Goal: Task Accomplishment & Management: Use online tool/utility

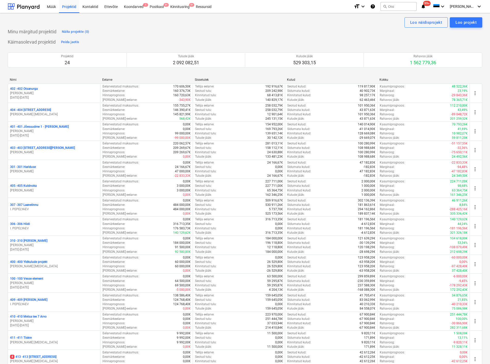
click at [181, 6] on div "Kinnitusring 9+" at bounding box center [180, 6] width 26 height 13
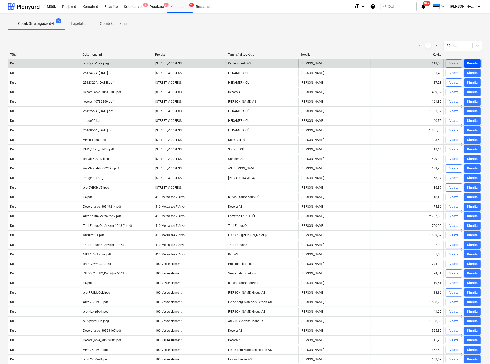
click at [472, 62] on div "Kinnita" at bounding box center [472, 64] width 11 height 6
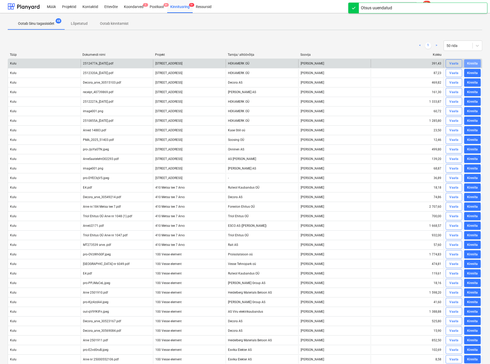
click at [472, 63] on div "Kinnita" at bounding box center [472, 64] width 11 height 6
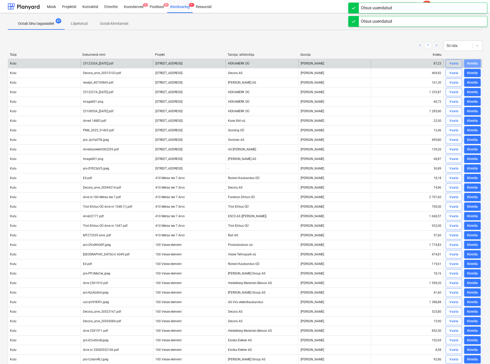
click at [472, 63] on div "Kinnita" at bounding box center [472, 64] width 11 height 6
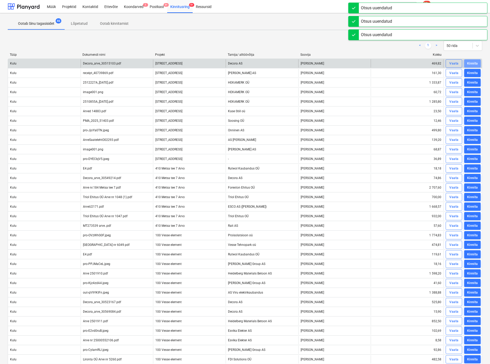
click at [472, 63] on div "Kinnita" at bounding box center [472, 64] width 11 height 6
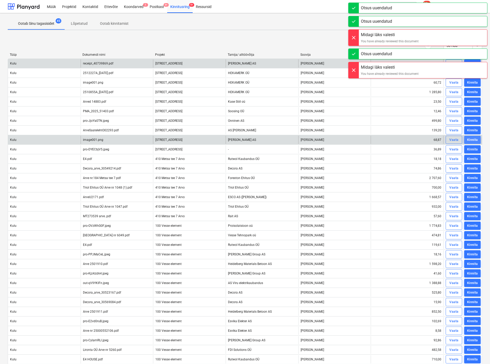
click at [471, 138] on div "Kinnita" at bounding box center [472, 140] width 11 height 6
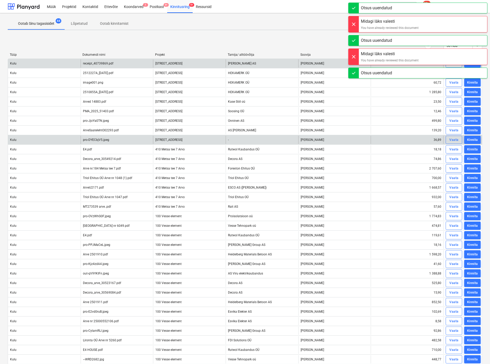
click at [471, 138] on div "Kinnita" at bounding box center [472, 140] width 11 height 6
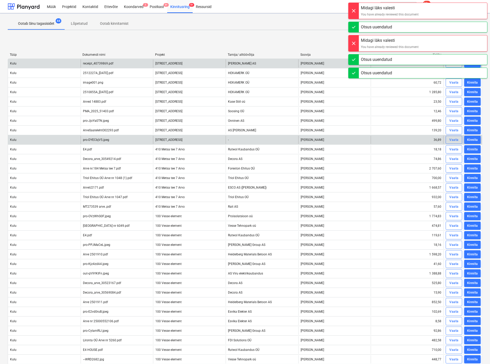
click at [471, 138] on div "Kinnita" at bounding box center [472, 140] width 11 height 6
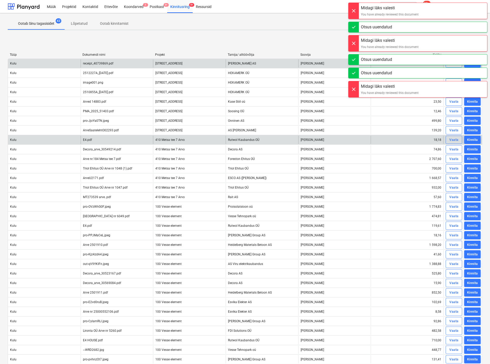
click at [471, 138] on div "Kinnita" at bounding box center [472, 140] width 11 height 6
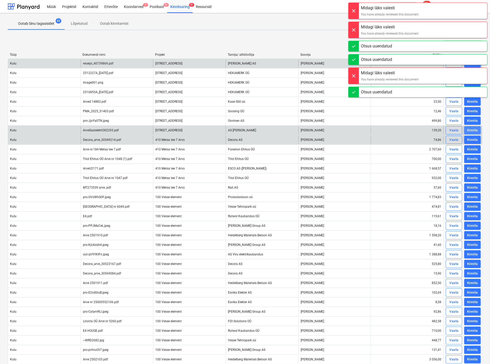
click at [474, 130] on div "Kinnita" at bounding box center [472, 130] width 11 height 6
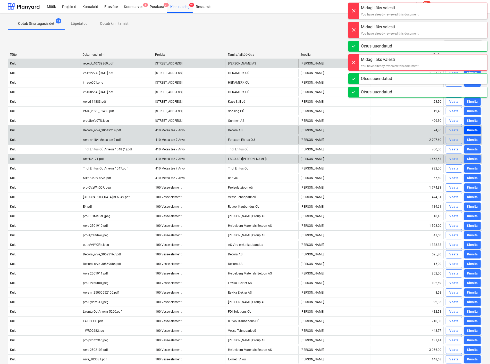
click at [473, 131] on div "Kinnita" at bounding box center [472, 130] width 11 height 6
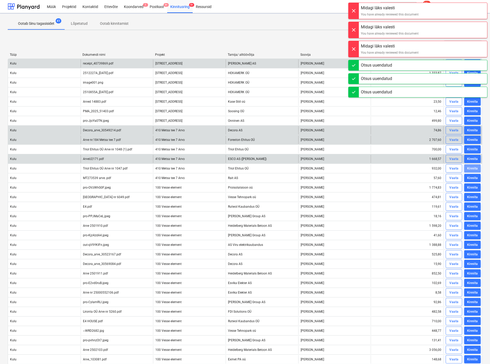
click at [468, 170] on div "Kinnita" at bounding box center [472, 168] width 11 height 6
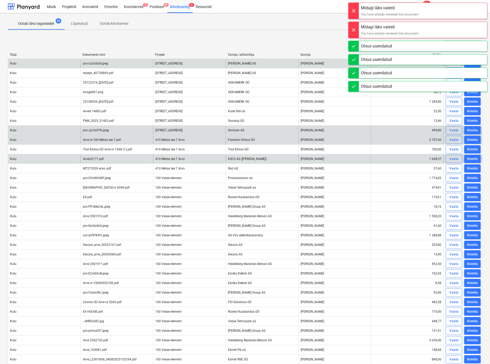
click at [473, 119] on div "Kinnita" at bounding box center [472, 121] width 11 height 6
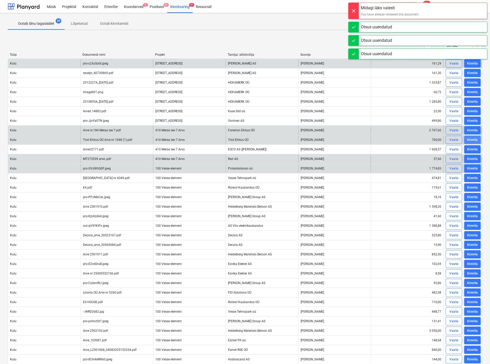
click at [473, 137] on div "Kinnita" at bounding box center [472, 140] width 11 height 6
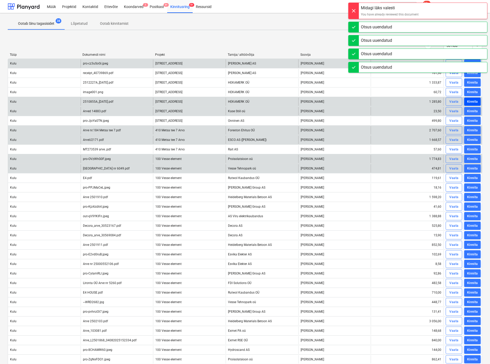
click at [468, 100] on div "Kinnita" at bounding box center [472, 102] width 11 height 6
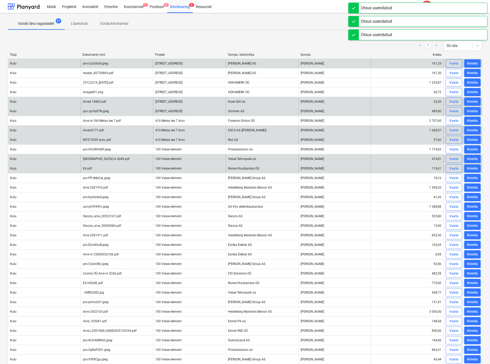
click at [469, 83] on div "Kinnita" at bounding box center [472, 83] width 11 height 6
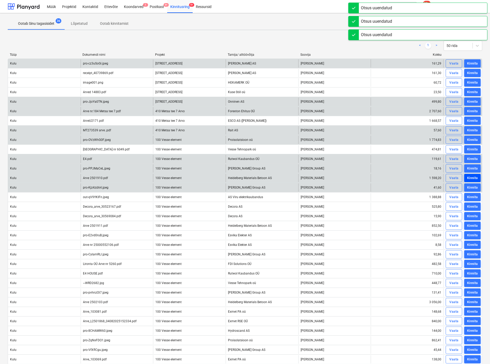
click at [473, 176] on div "Kinnita" at bounding box center [472, 178] width 11 height 6
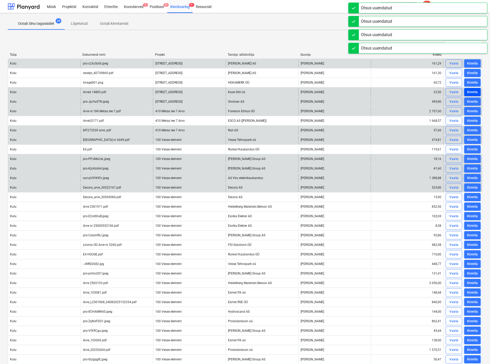
click at [468, 90] on div "Kinnita" at bounding box center [472, 92] width 11 height 6
click at [470, 82] on div "Kinnita" at bounding box center [472, 83] width 11 height 6
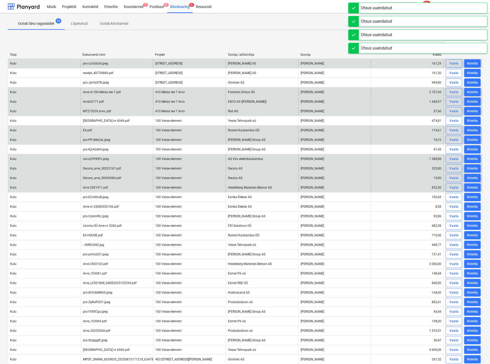
click at [471, 244] on div "Kinnita" at bounding box center [472, 245] width 11 height 6
click at [474, 223] on div "Kinnita" at bounding box center [472, 226] width 11 height 6
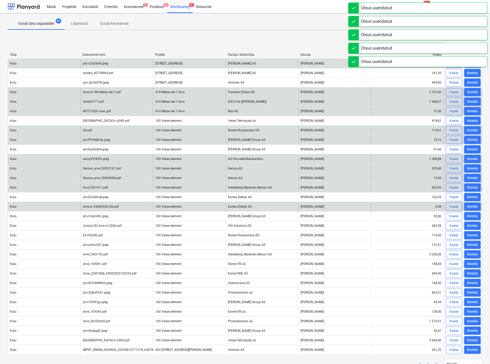
click at [471, 207] on div "Kinnita" at bounding box center [472, 207] width 11 height 6
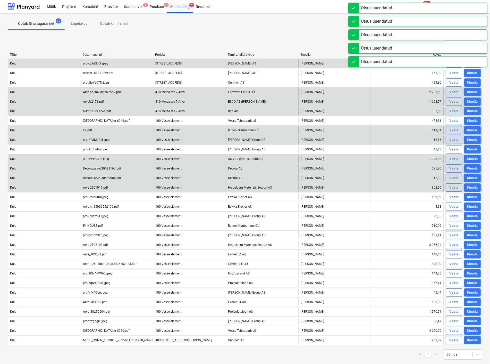
click at [472, 188] on div "Kinnita" at bounding box center [472, 187] width 11 height 6
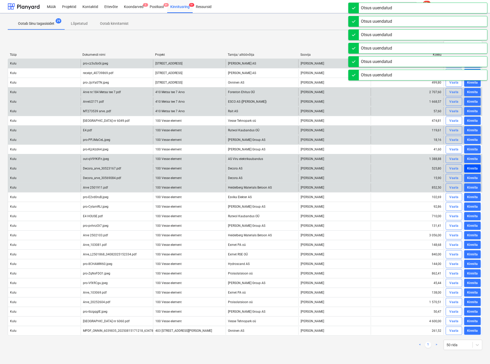
click at [470, 169] on div "Kinnita" at bounding box center [472, 168] width 11 height 6
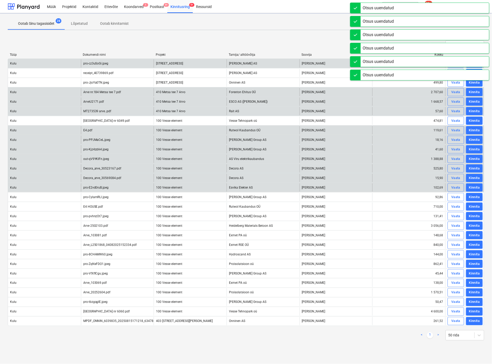
click at [472, 150] on div "Kinnita" at bounding box center [474, 149] width 11 height 6
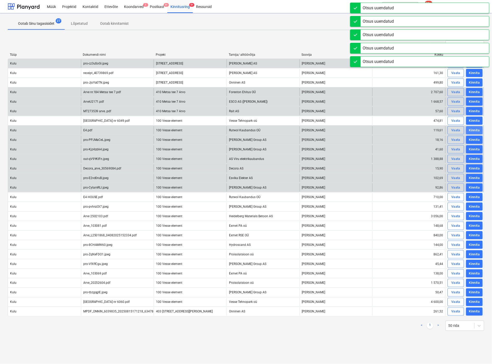
click at [473, 130] on div "Kinnita" at bounding box center [474, 130] width 11 height 6
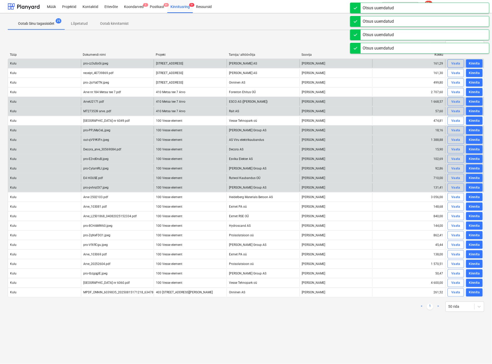
drag, startPoint x: 475, startPoint y: 91, endPoint x: 475, endPoint y: 97, distance: 5.4
click at [475, 91] on div "Kinnita" at bounding box center [474, 92] width 11 height 6
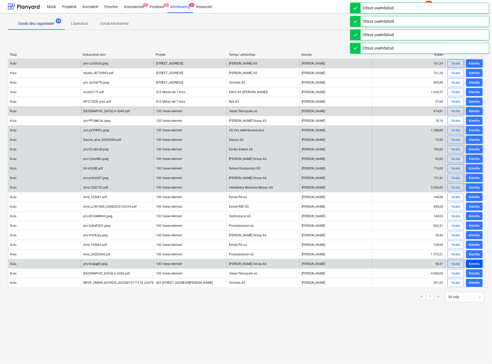
click at [475, 261] on div "Kinnita" at bounding box center [474, 264] width 11 height 6
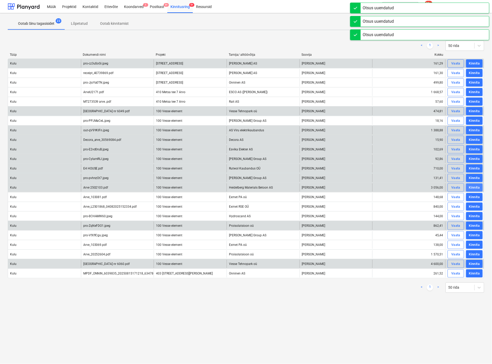
click at [472, 188] on div "Kinnita" at bounding box center [474, 187] width 11 height 6
click at [472, 159] on div "Kinnita" at bounding box center [474, 159] width 11 height 6
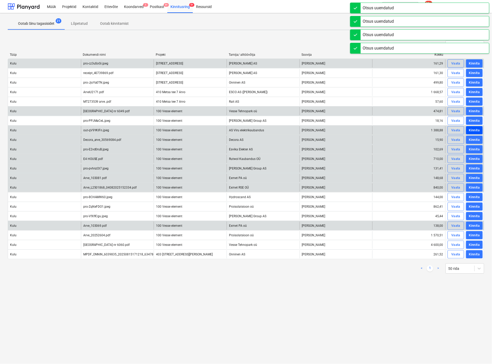
click at [476, 131] on div "Kinnita" at bounding box center [474, 130] width 11 height 6
click at [474, 110] on div "Kinnita" at bounding box center [474, 111] width 11 height 6
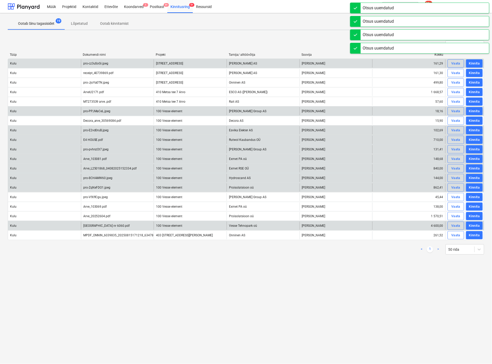
click at [470, 91] on div "Kinnita" at bounding box center [474, 92] width 11 height 6
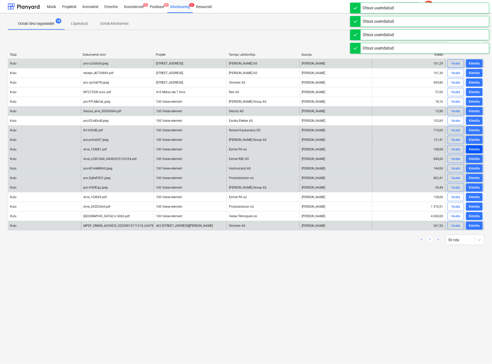
click at [477, 149] on div "Kinnita" at bounding box center [474, 149] width 11 height 6
click at [475, 132] on div "Kinnita" at bounding box center [474, 130] width 11 height 6
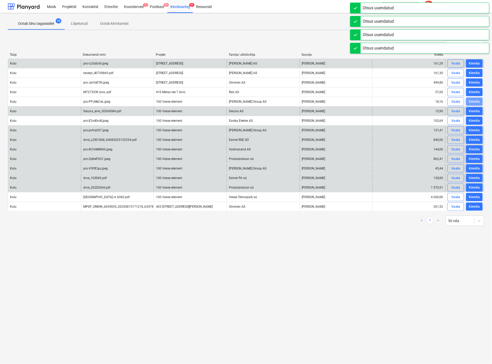
click at [473, 102] on div "Kinnita" at bounding box center [474, 102] width 11 height 6
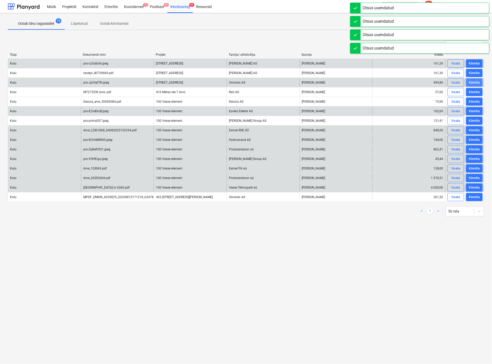
click at [474, 83] on div "Kinnita" at bounding box center [474, 83] width 11 height 6
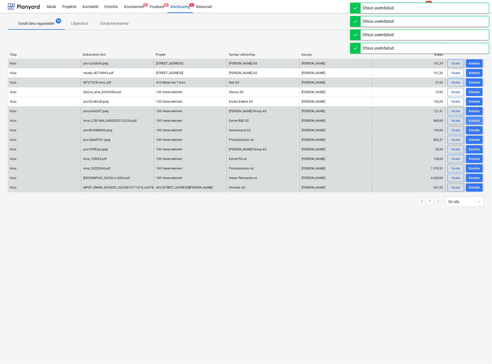
click at [474, 120] on div "Kinnita" at bounding box center [474, 121] width 11 height 6
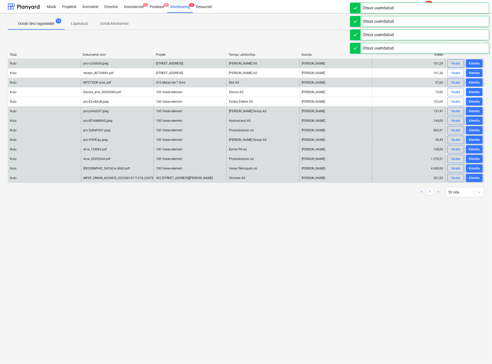
click at [476, 102] on div "Kinnita" at bounding box center [474, 102] width 11 height 6
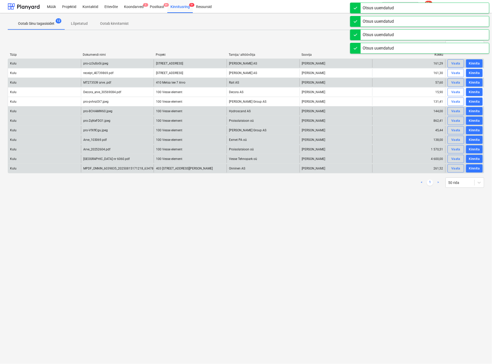
drag, startPoint x: 475, startPoint y: 148, endPoint x: 475, endPoint y: 145, distance: 3.6
click at [475, 148] on div "Kinnita" at bounding box center [474, 149] width 11 height 6
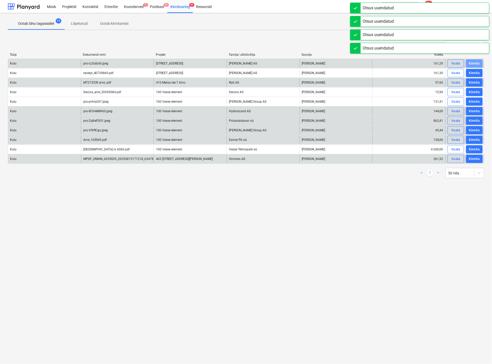
click at [472, 63] on div "Kinnita" at bounding box center [474, 64] width 11 height 6
click at [475, 82] on div "Kinnita" at bounding box center [474, 83] width 11 height 6
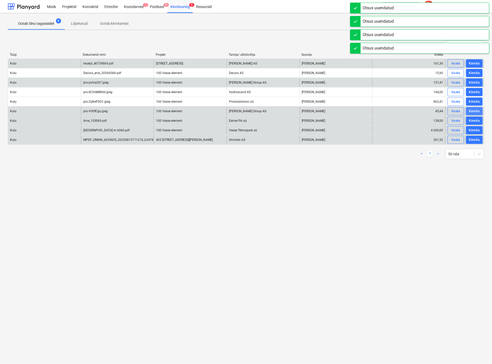
click at [473, 111] on div "Kinnita" at bounding box center [474, 111] width 11 height 6
click at [473, 119] on div "Kinnita" at bounding box center [474, 121] width 11 height 6
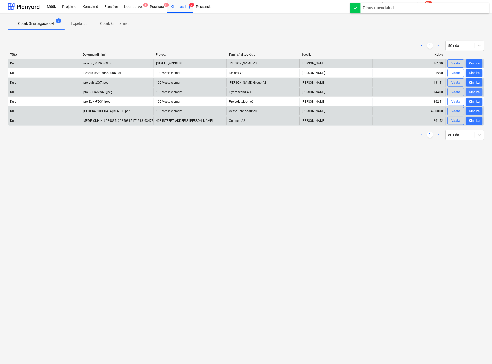
click at [475, 91] on div "Kinnita" at bounding box center [474, 92] width 11 height 6
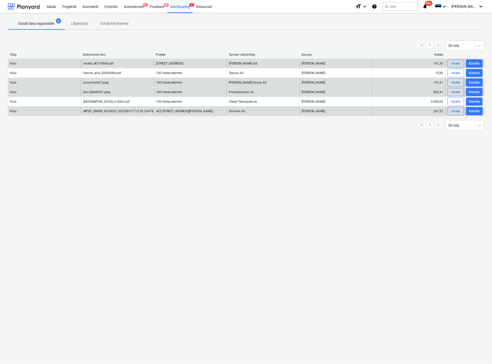
click at [475, 91] on div "Kinnita" at bounding box center [474, 92] width 11 height 6
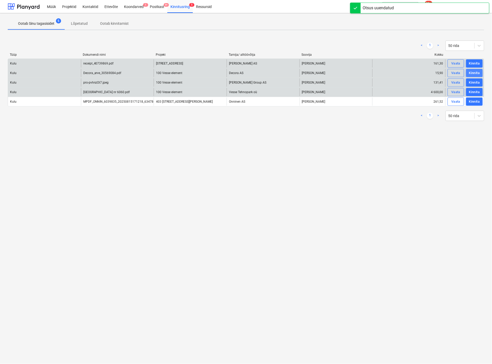
click at [472, 75] on div "Kinnita" at bounding box center [474, 73] width 11 height 6
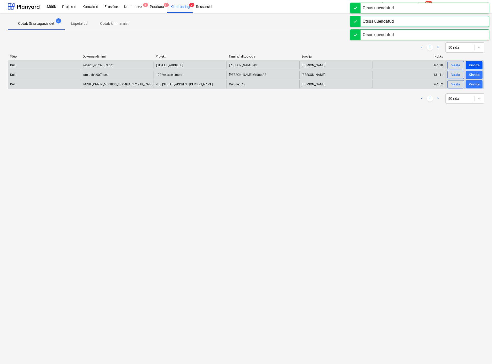
click at [474, 64] on div "Kinnita" at bounding box center [474, 65] width 11 height 6
click at [475, 73] on div "Kinnita" at bounding box center [474, 75] width 11 height 6
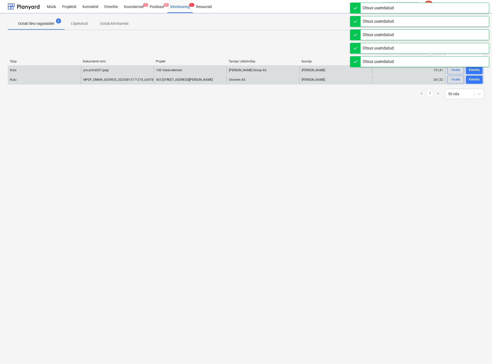
click at [474, 81] on div "Kinnita" at bounding box center [474, 80] width 11 height 6
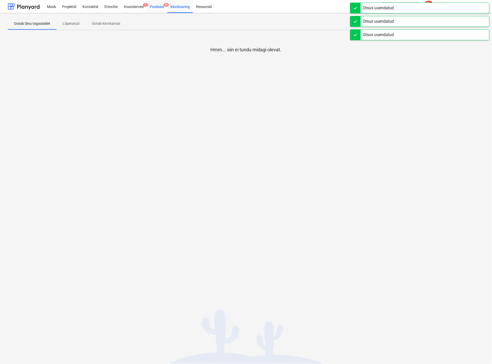
drag, startPoint x: 154, startPoint y: 6, endPoint x: 157, endPoint y: 11, distance: 6.2
click at [154, 6] on div "Postkast 9+" at bounding box center [157, 6] width 21 height 13
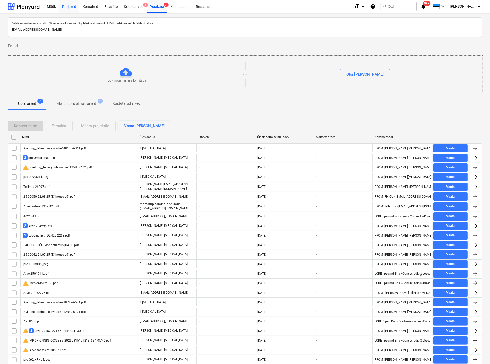
click at [68, 6] on div "Projektid" at bounding box center [69, 6] width 20 height 13
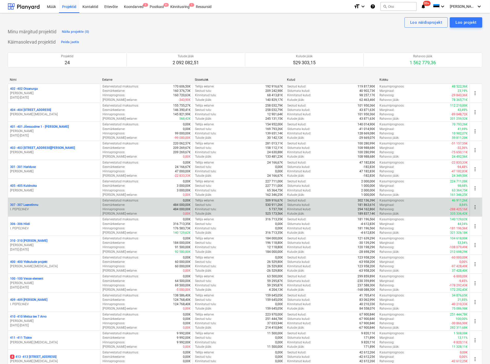
scroll to position [217, 0]
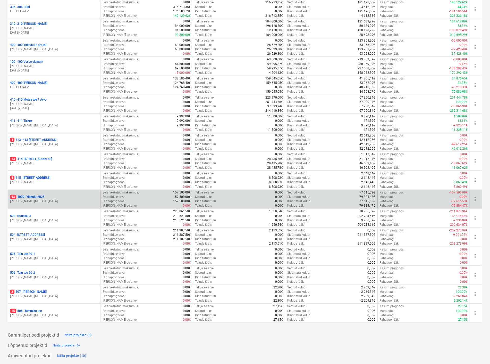
click at [43, 195] on p "63 4000 - Yldkulu 2025" at bounding box center [27, 197] width 35 height 4
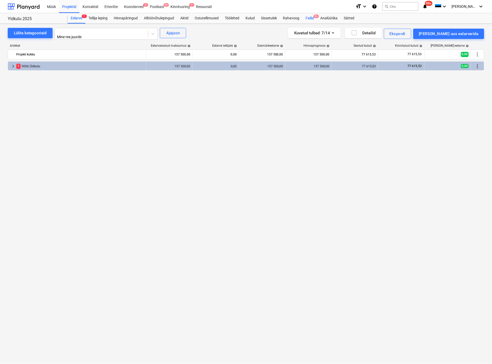
click at [310, 17] on div "Failid 9+" at bounding box center [309, 18] width 15 height 10
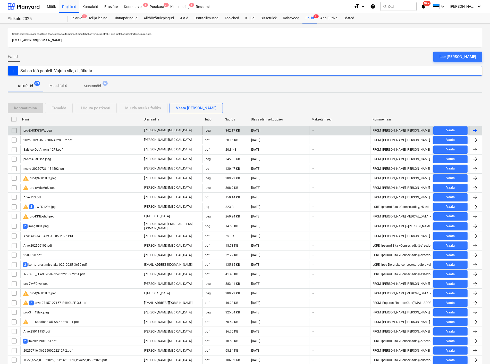
click at [49, 128] on div "pro-EHOKGSWy.jpeg" at bounding box center [80, 130] width 121 height 8
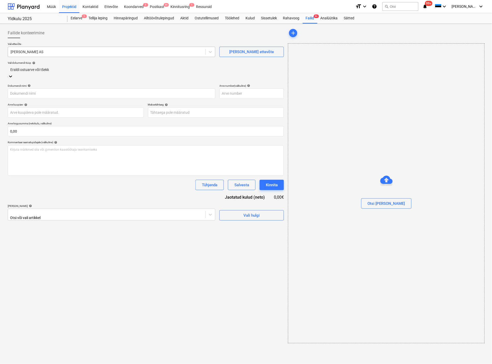
type input "pro-EHOKGSWy.jpeg"
type input "[DATE]"
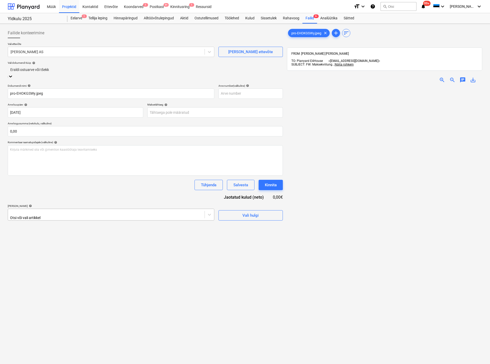
click at [126, 212] on div at bounding box center [106, 212] width 191 height 5
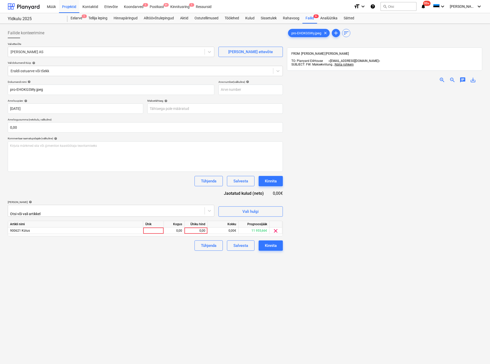
drag, startPoint x: 166, startPoint y: 188, endPoint x: 169, endPoint y: 200, distance: 13.2
click at [166, 192] on div "Dokumendi nimi help pro-EHOKGSWy.jpeg Arve number (valikuline) help Arve kuupäe…" at bounding box center [145, 165] width 275 height 170
click at [155, 231] on div at bounding box center [153, 230] width 21 height 6
type input "kmpl"
type input "54,94"
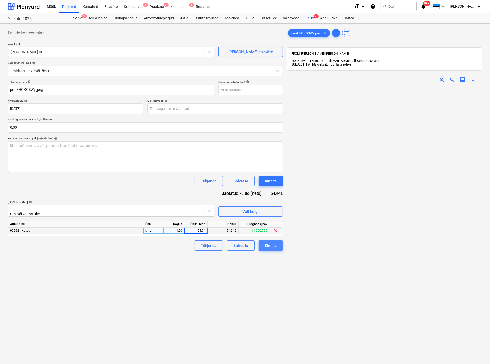
click at [275, 243] on div "Kinnita" at bounding box center [271, 245] width 12 height 7
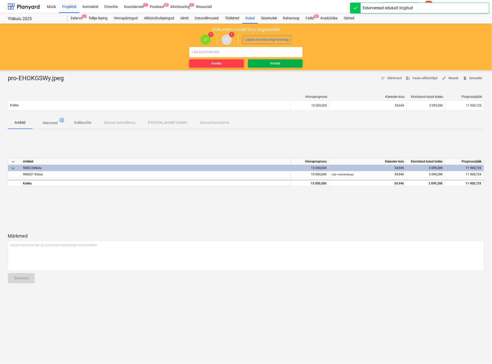
click at [262, 63] on span "Kinnita" at bounding box center [275, 64] width 51 height 6
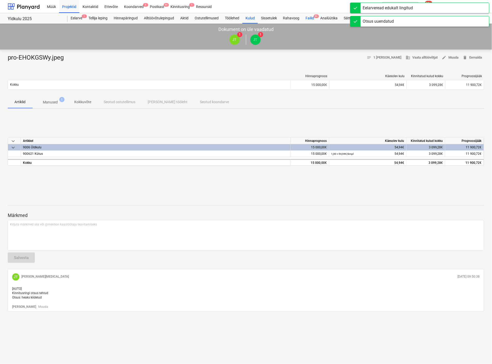
click at [309, 17] on div "Failid 9+" at bounding box center [309, 18] width 15 height 10
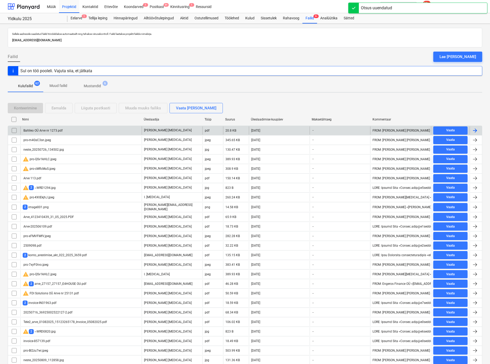
click at [66, 130] on div "Baltileo OÜ Arve nr 1273.pdf" at bounding box center [80, 130] width 121 height 8
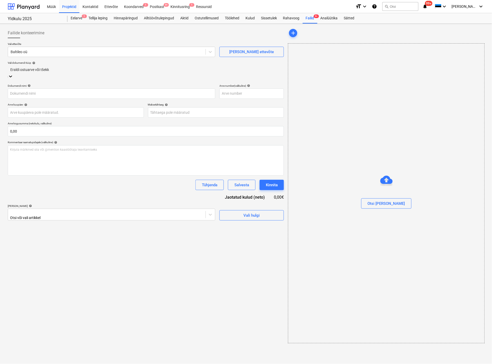
type input "1273"
type input "[DATE]"
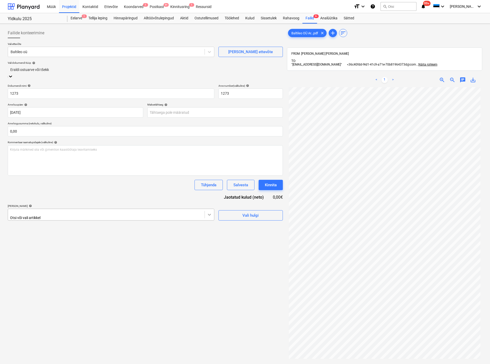
click at [210, 212] on icon at bounding box center [209, 214] width 5 height 5
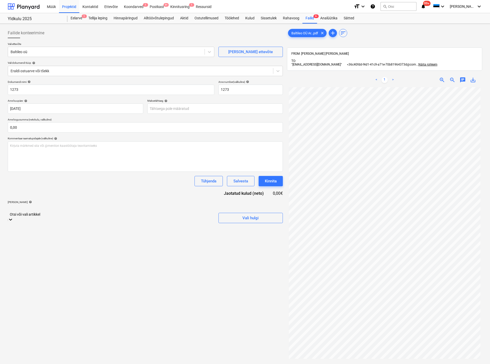
scroll to position [34, 0]
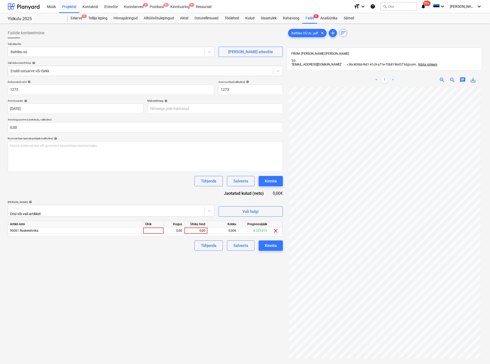
click at [116, 185] on div "Tühjenda Salvesta Kinnita" at bounding box center [145, 181] width 275 height 10
click at [151, 229] on div at bounding box center [153, 230] width 21 height 6
type input "kmpl"
type input "648,24"
click at [271, 242] on div "Kinnita" at bounding box center [271, 245] width 12 height 7
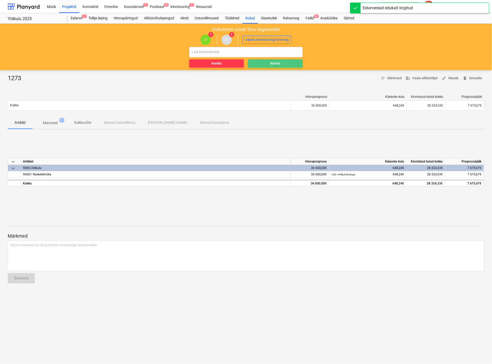
click at [269, 61] on span "Kinnita" at bounding box center [275, 64] width 51 height 6
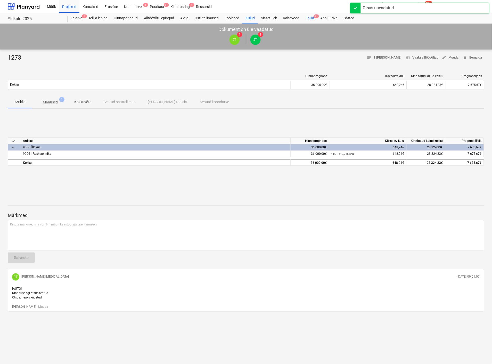
click at [312, 17] on div "Failid 9+" at bounding box center [309, 18] width 15 height 10
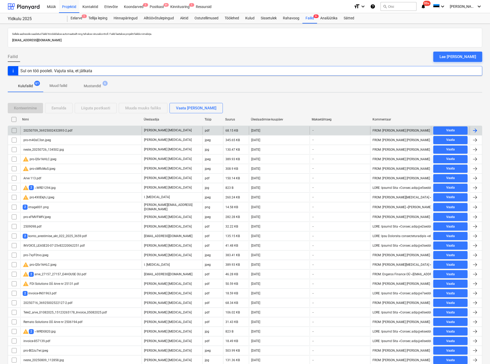
click at [58, 130] on div "20250709_36925002432893-2.pdf" at bounding box center [48, 131] width 50 height 4
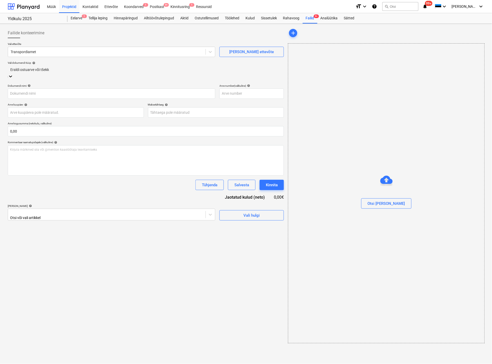
type input "20250709_36925002432893-2.pdf"
type input "[DATE]"
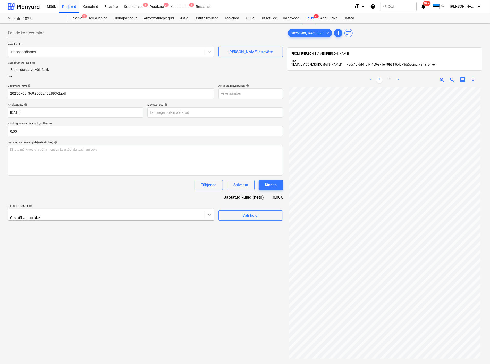
click at [212, 212] on icon at bounding box center [209, 214] width 5 height 5
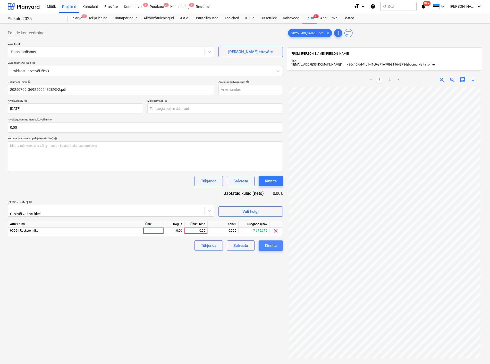
click at [267, 244] on div "Kinnita" at bounding box center [271, 245] width 12 height 7
click at [157, 228] on div at bounding box center [153, 230] width 21 height 6
type input "kmpl"
type input "120"
click at [263, 283] on div "Failide konteerimine Vali ettevõte Transpordiamet [PERSON_NAME] uus ettevõte Va…" at bounding box center [145, 232] width 279 height 413
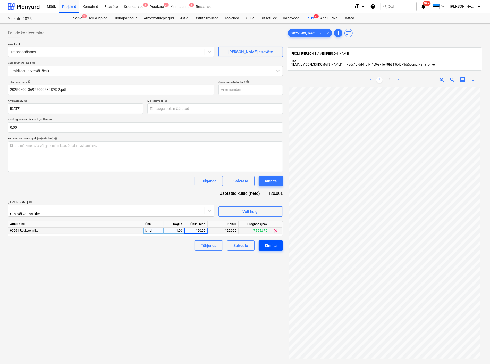
click at [264, 243] on button "Kinnita" at bounding box center [271, 245] width 24 height 10
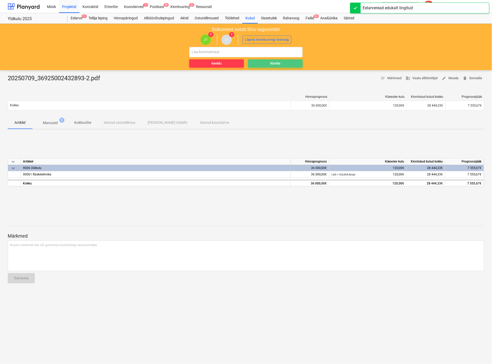
click at [285, 63] on span "Kinnita" at bounding box center [275, 64] width 51 height 6
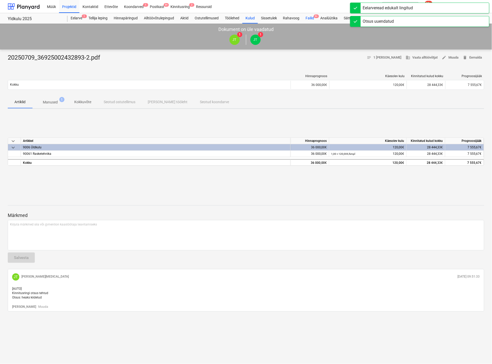
click at [310, 17] on div "Failid 9+" at bounding box center [309, 18] width 15 height 10
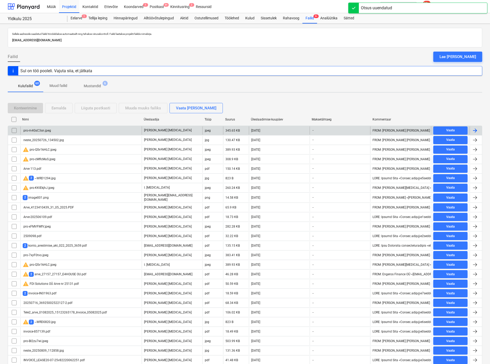
click at [83, 131] on div "pro-m4GsC3sn.jpeg" at bounding box center [80, 130] width 121 height 8
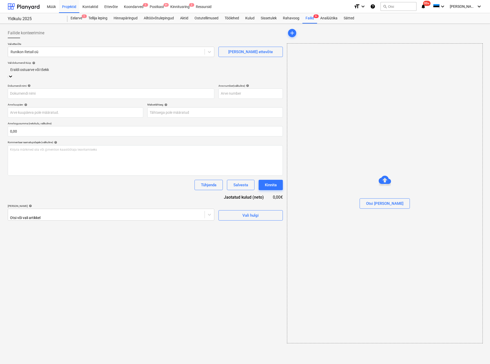
type input "pro-m4GsC3sn.jpeg"
type input "[DATE]"
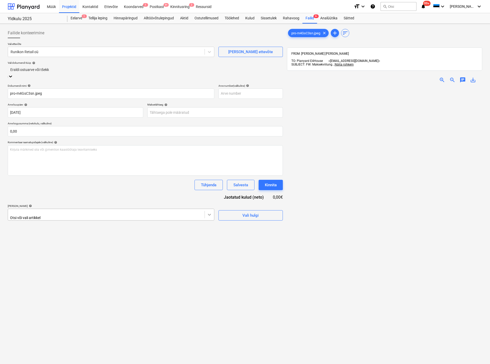
click at [208, 212] on icon at bounding box center [209, 214] width 5 height 5
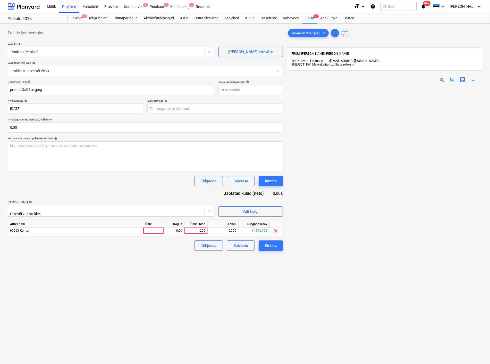
drag, startPoint x: 94, startPoint y: 186, endPoint x: 223, endPoint y: 232, distance: 137.3
click at [94, 186] on div "Tühjenda Salvesta Kinnita" at bounding box center [145, 181] width 275 height 10
click at [158, 229] on div at bounding box center [153, 230] width 21 height 6
type input "kmpl"
type input "70,27"
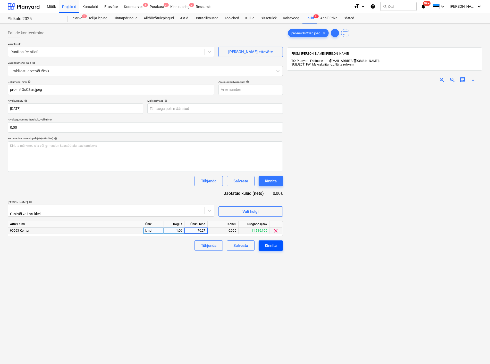
click at [269, 242] on div "Kinnita" at bounding box center [271, 245] width 12 height 7
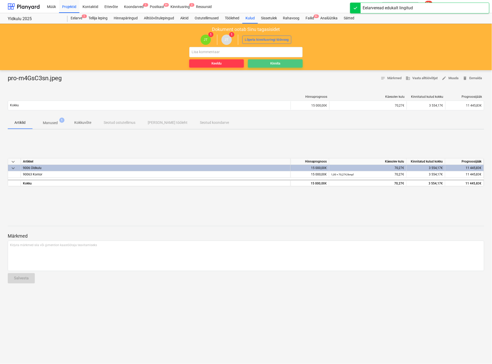
click at [273, 64] on div "Kinnita" at bounding box center [275, 64] width 10 height 6
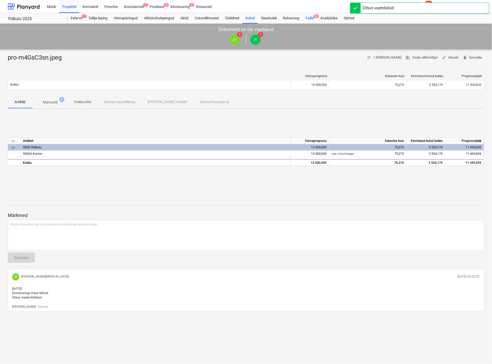
click at [313, 14] on div "Failid 9+" at bounding box center [309, 18] width 15 height 10
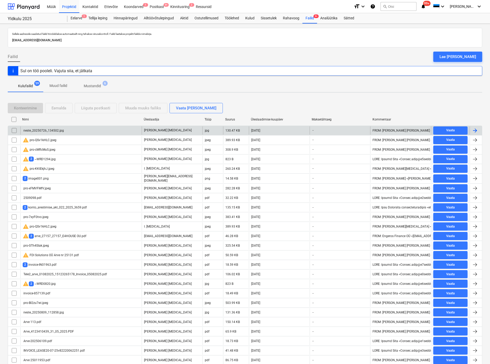
click at [37, 130] on div "neste_20250726_134502.jpg" at bounding box center [43, 131] width 41 height 4
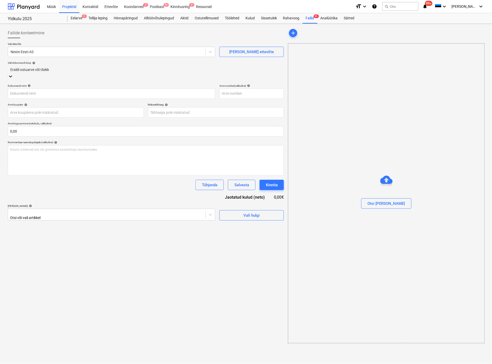
type input "neste_20250726_134502.jpg"
type input "[DATE]"
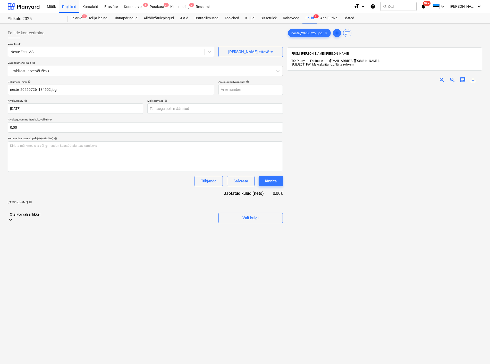
click at [13, 217] on div at bounding box center [10, 220] width 5 height 6
click at [106, 187] on div "Dokumendi nimi help neste_20250726_134502.jpg Arve number (valikuline) help Arv…" at bounding box center [145, 168] width 275 height 177
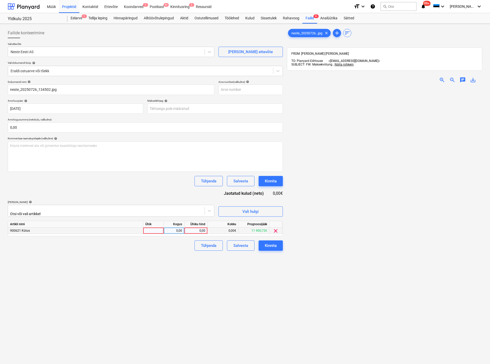
click at [149, 228] on div at bounding box center [153, 230] width 21 height 6
type input "kmpl"
type input "46,64"
click at [273, 243] on div "Kinnita" at bounding box center [271, 245] width 12 height 7
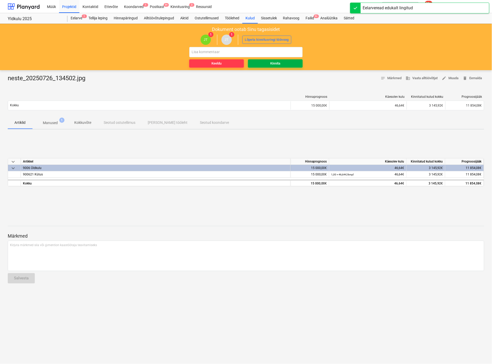
click at [286, 62] on span "Kinnita" at bounding box center [275, 64] width 51 height 6
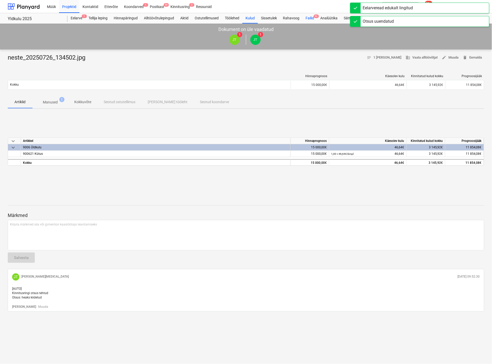
click at [309, 14] on div "Failid 9+" at bounding box center [309, 18] width 15 height 10
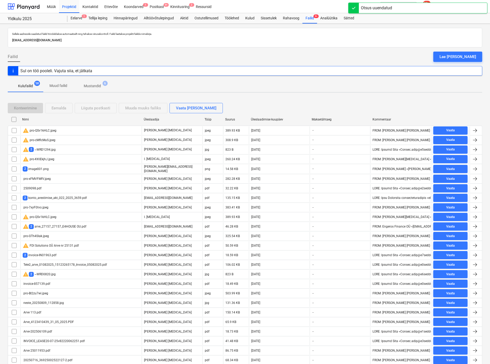
click at [62, 130] on div "warning pro-QSv1kHLC.jpeg" at bounding box center [80, 130] width 121 height 8
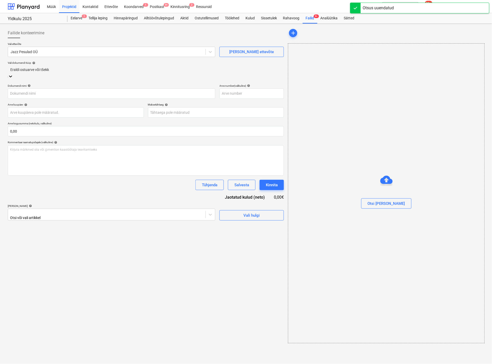
type input "pro-QSv1kHLC.jpeg"
type input "[DATE]"
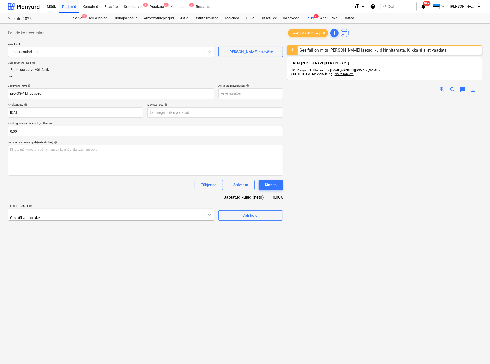
click at [212, 210] on div at bounding box center [209, 214] width 9 height 9
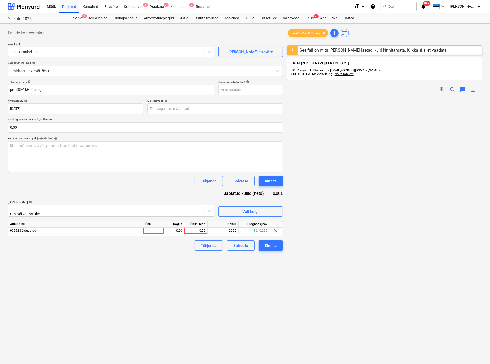
drag, startPoint x: 247, startPoint y: 271, endPoint x: 194, endPoint y: 249, distance: 57.0
click at [240, 266] on div "Failide konteerimine Vali ettevõte Jazz Pesulad OÜ [PERSON_NAME] uus ettevõte V…" at bounding box center [145, 237] width 279 height 422
click at [157, 231] on div at bounding box center [153, 230] width 21 height 6
type input "kmpl"
type input "17,42"
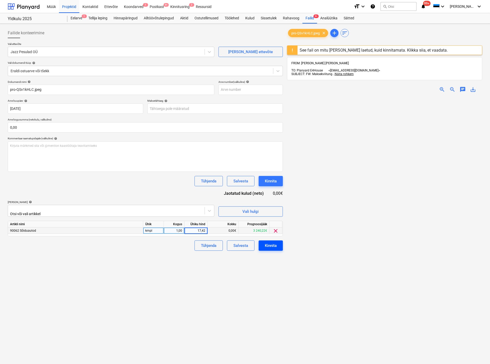
click at [264, 243] on button "Kinnita" at bounding box center [271, 245] width 24 height 10
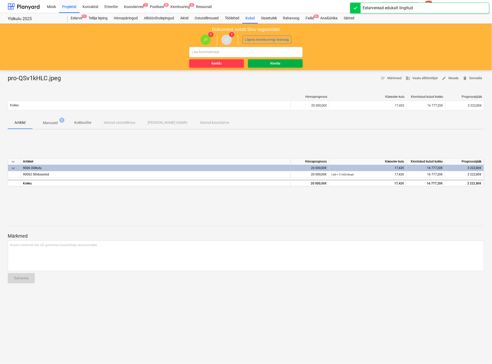
click at [274, 63] on div "Kinnita" at bounding box center [275, 64] width 10 height 6
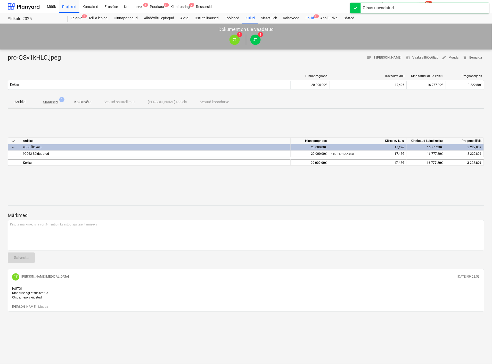
click at [310, 16] on div "Failid 9+" at bounding box center [309, 18] width 15 height 10
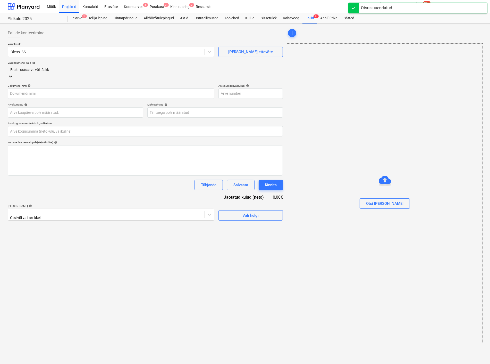
type input "0,00"
type input "pro-cMflcMuS.jpeg"
type input "[DATE]"
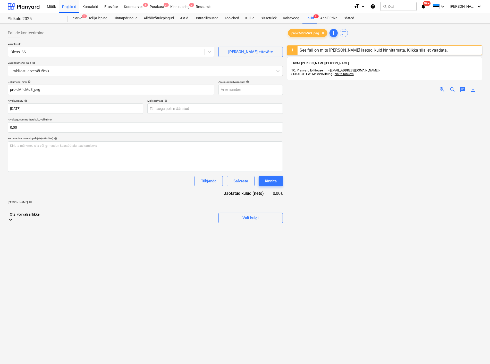
click at [12, 218] on icon at bounding box center [10, 219] width 3 height 2
click at [76, 191] on div "Dokumendi nimi help pro-cMflcMuS.jpeg Arve number (valikuline) help Arve kuupäe…" at bounding box center [145, 168] width 275 height 177
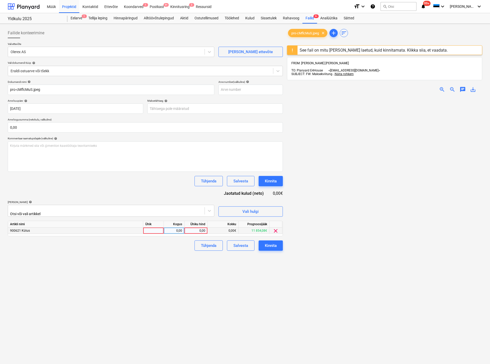
click at [158, 228] on div at bounding box center [153, 230] width 21 height 6
type input "kmpl"
type input "47,77"
click at [265, 244] on div "Kinnita" at bounding box center [271, 245] width 12 height 7
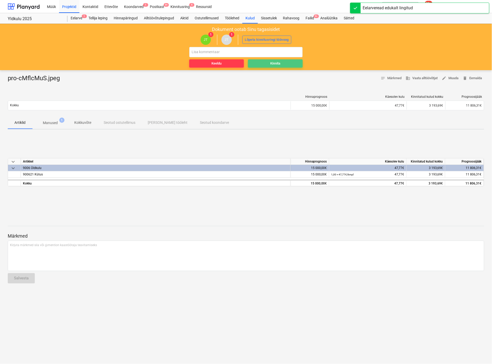
click at [279, 61] on div "Kinnita" at bounding box center [275, 64] width 10 height 6
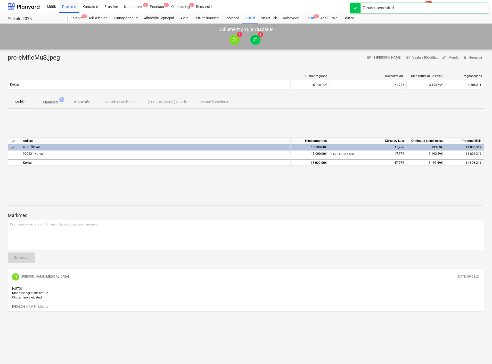
click at [311, 18] on div "Failid 9+" at bounding box center [309, 18] width 15 height 10
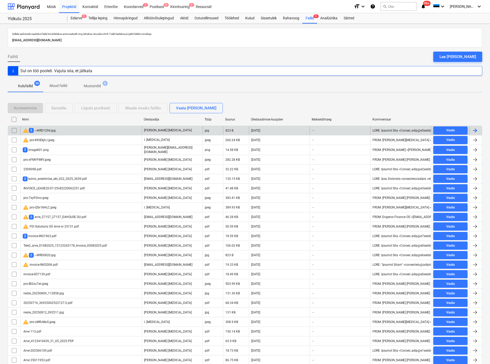
click at [62, 128] on div "warning 2 ~WRD1294.jpg" at bounding box center [80, 130] width 121 height 8
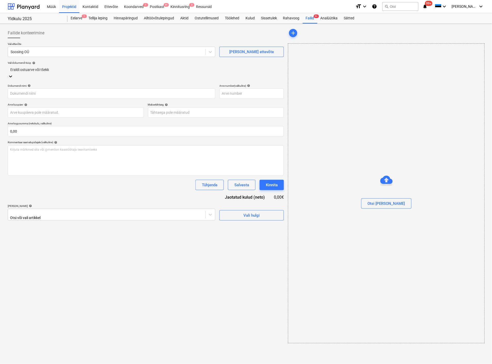
type input "~WRD1294.jpg"
type input "[DATE]"
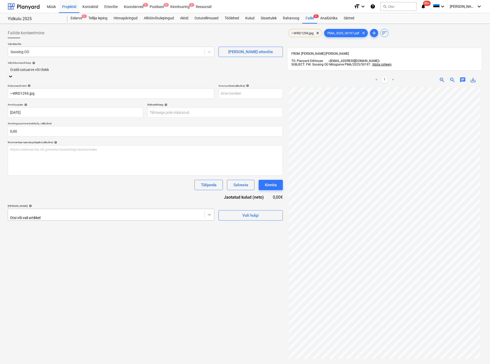
click at [211, 212] on icon at bounding box center [209, 214] width 5 height 5
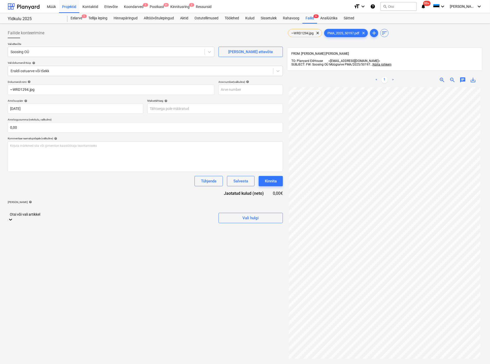
click at [85, 186] on div "Tühjenda Salvesta Kinnita" at bounding box center [145, 181] width 275 height 10
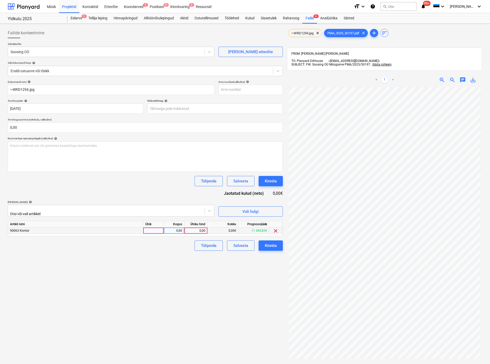
click at [153, 231] on div at bounding box center [153, 230] width 21 height 6
type input "kmpl"
type input "30,03"
click at [274, 242] on div "Kinnita" at bounding box center [271, 245] width 12 height 7
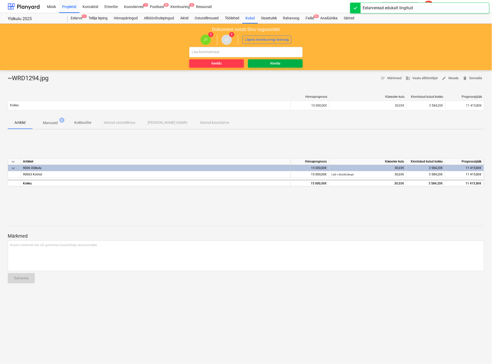
click at [281, 61] on span "Kinnita" at bounding box center [275, 64] width 51 height 6
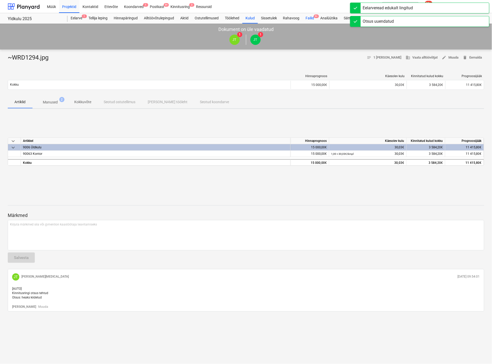
click at [313, 14] on div "Failid 9+" at bounding box center [309, 18] width 15 height 10
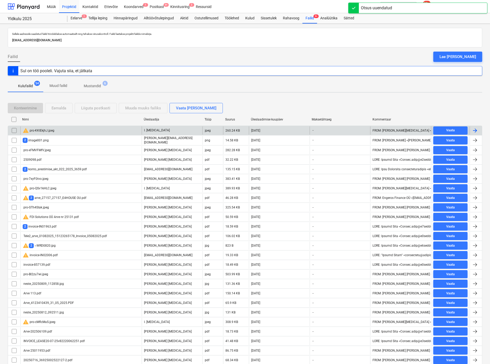
click at [83, 130] on div "warning pro-KKlEkjhJ.jpeg" at bounding box center [80, 130] width 121 height 8
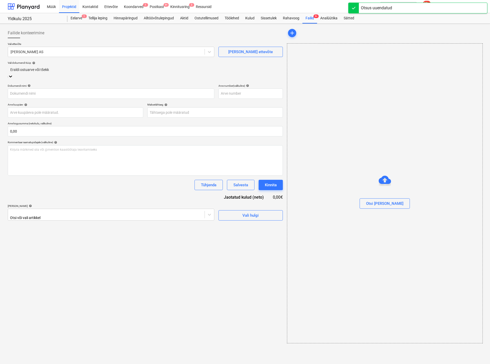
type input "pro-KKlEkjhJ.jpeg"
type input "[DATE]"
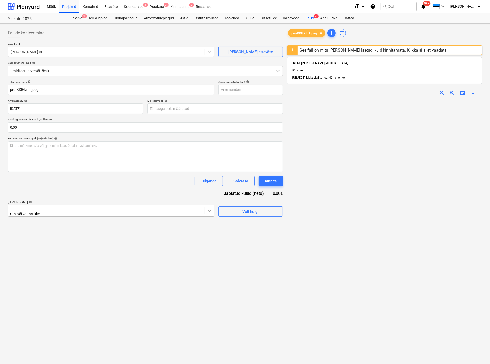
click at [211, 210] on icon at bounding box center [209, 210] width 5 height 5
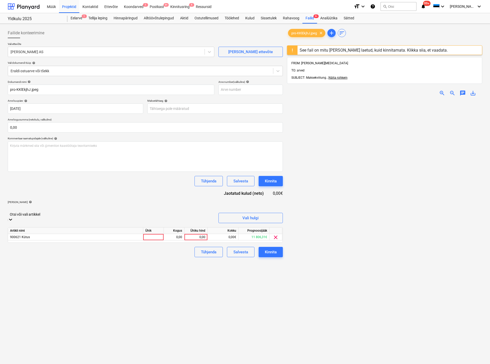
click at [217, 302] on div "Failide konteerimine Vali ettevõte Alexela AS [PERSON_NAME] uus ettevõte Vali d…" at bounding box center [145, 239] width 279 height 426
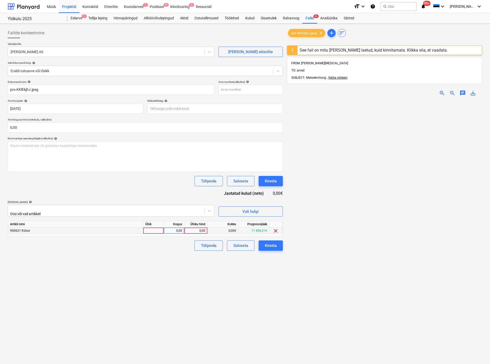
click at [157, 229] on div at bounding box center [153, 230] width 21 height 6
type input "kmpl"
type input "10,37"
click at [273, 243] on div "Kinnita" at bounding box center [271, 245] width 12 height 7
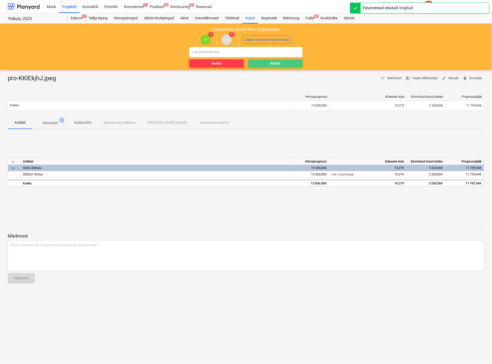
click at [278, 61] on div "Kinnita" at bounding box center [275, 64] width 10 height 6
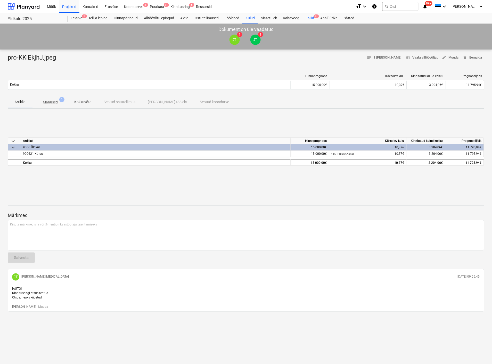
click at [312, 19] on div "Failid 9+" at bounding box center [309, 18] width 15 height 10
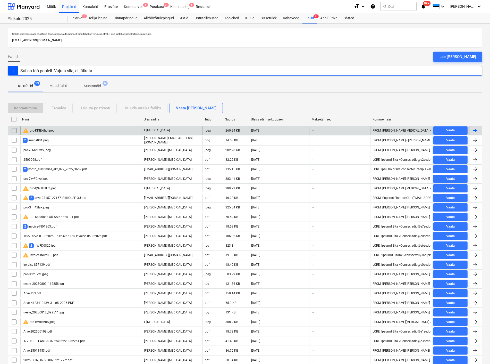
click at [66, 130] on div "warning pro-KKlEkjhJ.jpeg" at bounding box center [80, 130] width 121 height 8
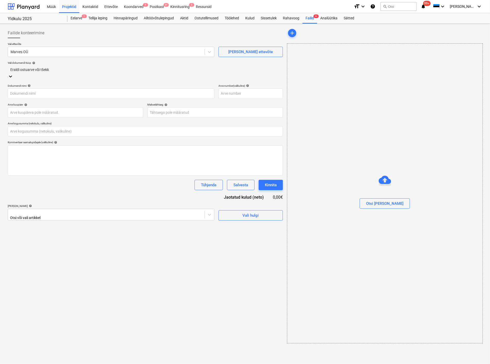
type input "0,00"
type input "Arve 113.pdf"
type input "[DATE]"
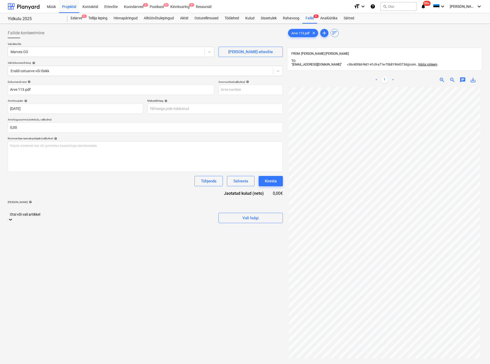
click at [13, 217] on icon at bounding box center [10, 219] width 5 height 5
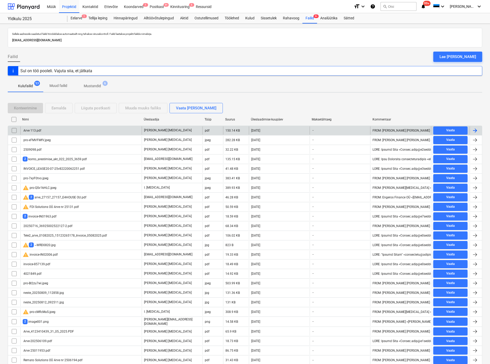
click at [62, 128] on div "Arve 113.pdf" at bounding box center [80, 130] width 121 height 8
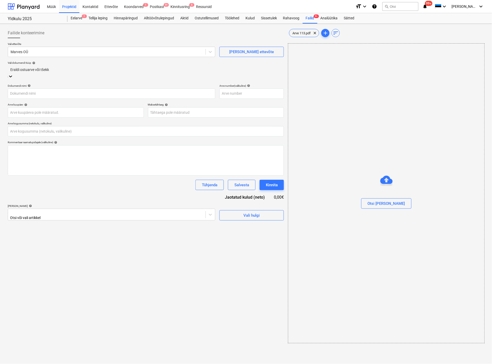
type input "Arve 113.pdf"
type input "[DATE]"
type input "0,00"
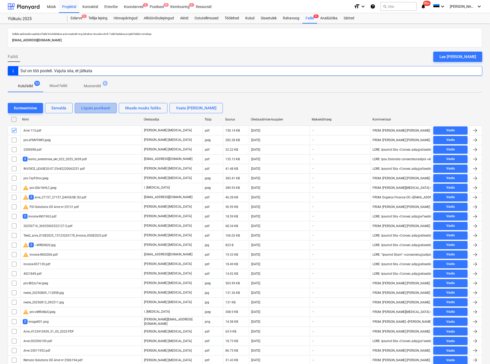
click at [99, 109] on div "Liiguta postkasti" at bounding box center [95, 108] width 29 height 7
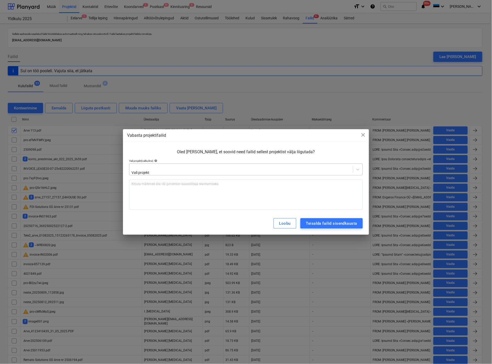
click at [161, 169] on div at bounding box center [241, 167] width 218 height 5
type input "talu"
click at [157, 363] on div "[STREET_ADDRESS]" at bounding box center [245, 366] width 490 height 4
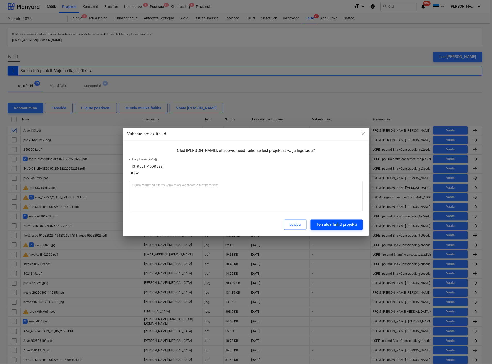
click at [320, 222] on div "Teisalda failid projekti" at bounding box center [336, 224] width 41 height 7
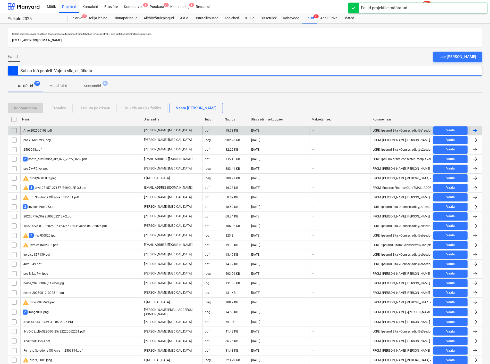
click at [53, 131] on div "Arve-202506109.pdf" at bounding box center [80, 130] width 121 height 8
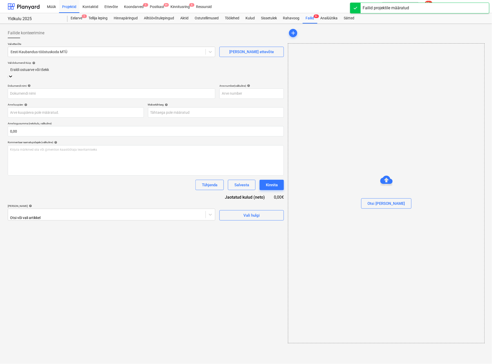
type input "Arve-202506109.pdf"
type input "[DATE]"
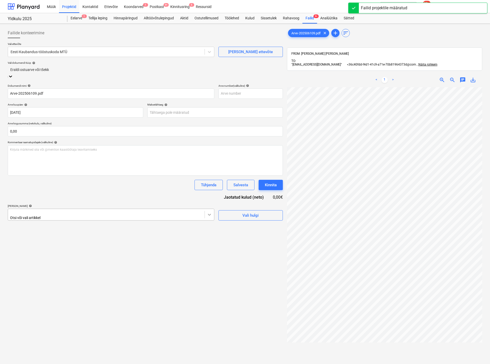
click at [210, 212] on icon at bounding box center [209, 214] width 5 height 5
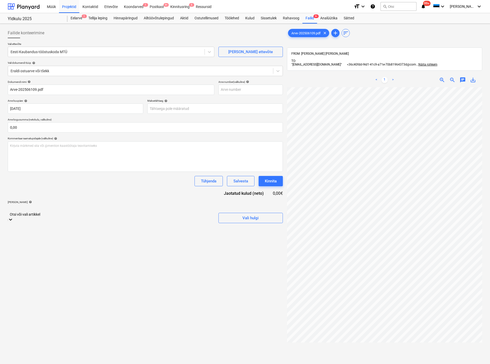
scroll to position [34, 0]
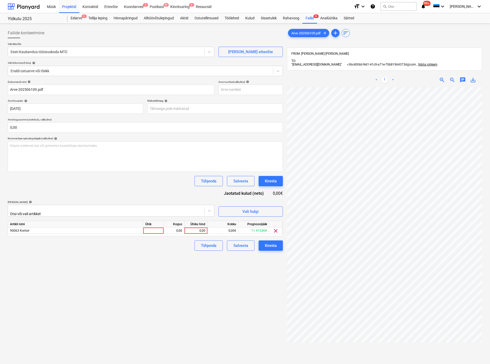
click at [256, 272] on div "Failide konteerimine Vali ettevõte Eesti Kaubandus-tööstuskoda MTÜ [PERSON_NAME…" at bounding box center [145, 232] width 279 height 413
click at [154, 228] on div at bounding box center [153, 230] width 21 height 6
type input "kmpl"
click at [274, 242] on div "Kinnita" at bounding box center [271, 245] width 12 height 7
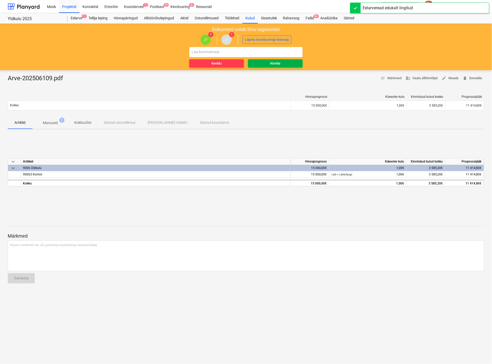
click at [275, 63] on div "Kinnita" at bounding box center [275, 64] width 10 height 6
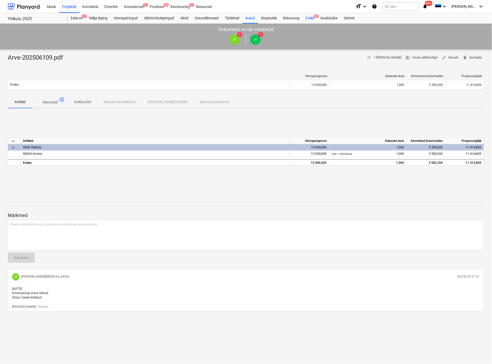
click at [311, 16] on div "Failid 9+" at bounding box center [309, 18] width 15 height 10
